Goal: Use online tool/utility: Utilize a website feature to perform a specific function

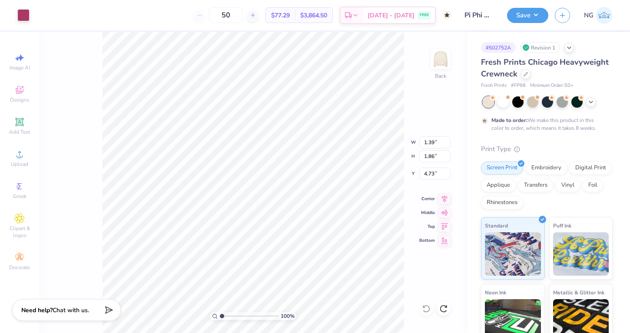
type input "4.97"
type input "4.24"
type input "1.75"
type input "4.40"
type input "14.83"
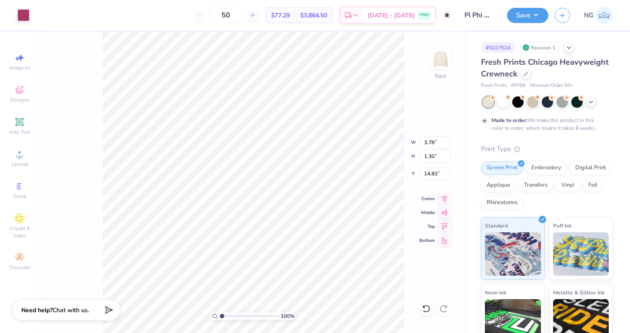
type input "3.04"
type input "1.04"
type input "14.96"
type input "4.63"
type input "1.91"
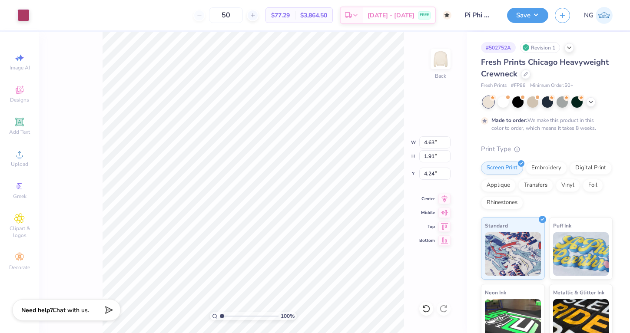
type input "4.24"
type input "15.61"
type input "7.02"
type input "4.90"
type input "2.02"
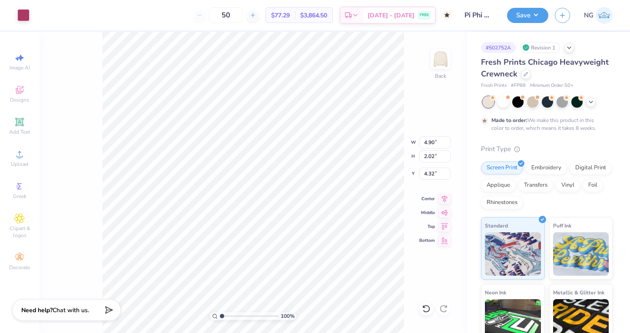
type input "4.32"
